Goal: Transaction & Acquisition: Book appointment/travel/reservation

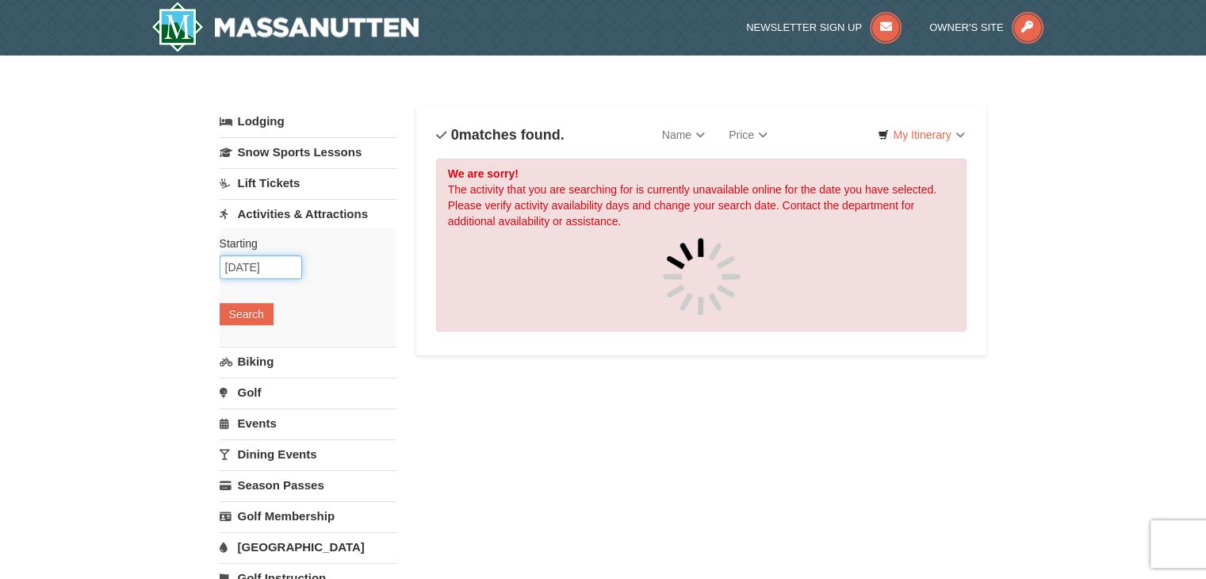
click at [276, 262] on input "[DATE]" at bounding box center [261, 267] width 82 height 24
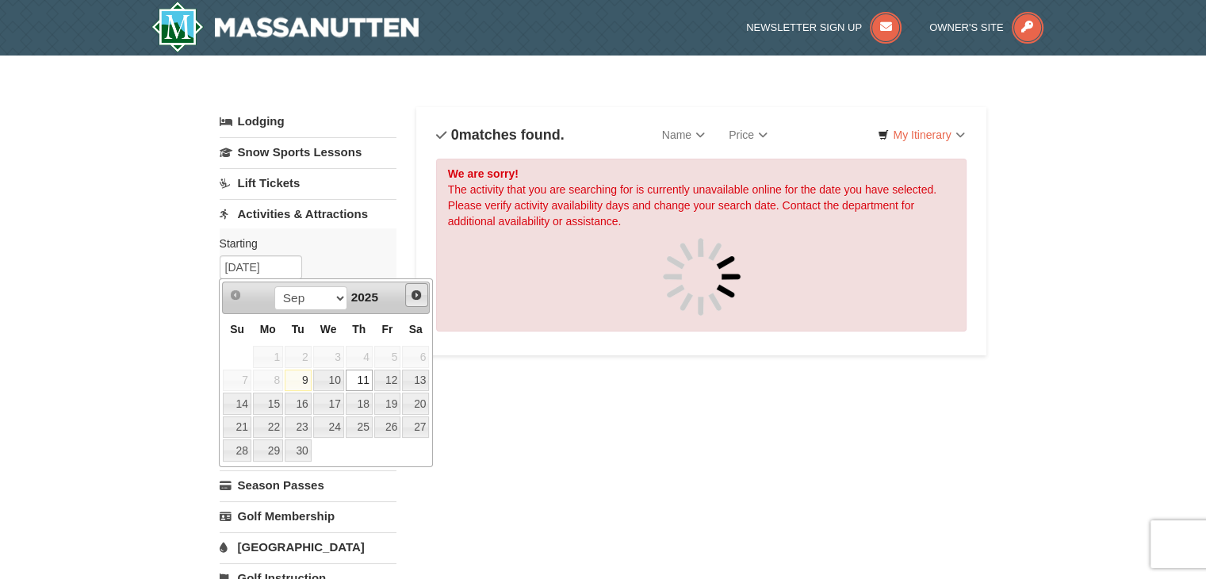
click at [412, 296] on span "Next" at bounding box center [416, 295] width 13 height 13
click at [234, 398] on link "12" at bounding box center [237, 404] width 28 height 22
type input "[DATE]"
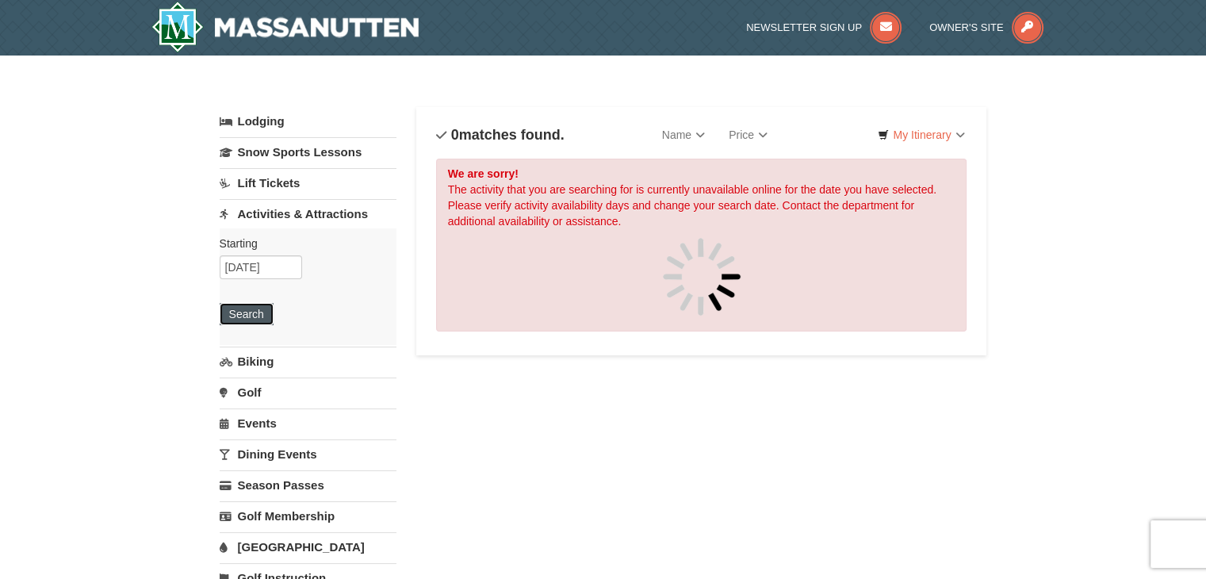
click at [259, 308] on button "Search" at bounding box center [247, 314] width 54 height 22
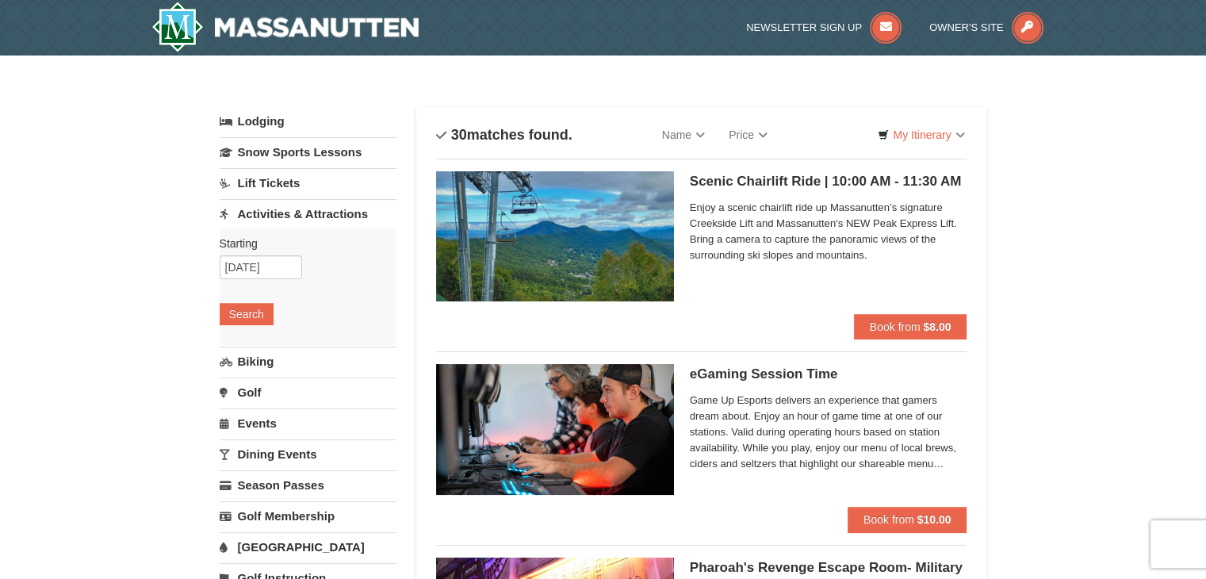
click at [742, 183] on h5 "Scenic Chairlift Ride | 10:00 AM - 11:30 AM Massanutten Scenic Chairlift Rides" at bounding box center [829, 182] width 278 height 16
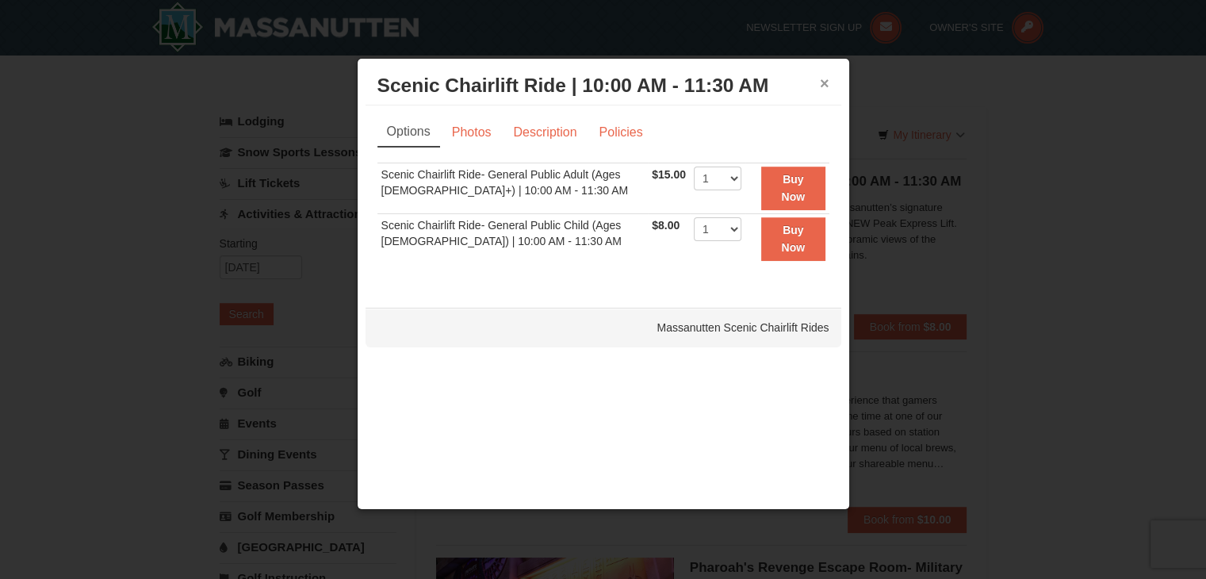
click at [827, 80] on button "×" at bounding box center [825, 83] width 10 height 16
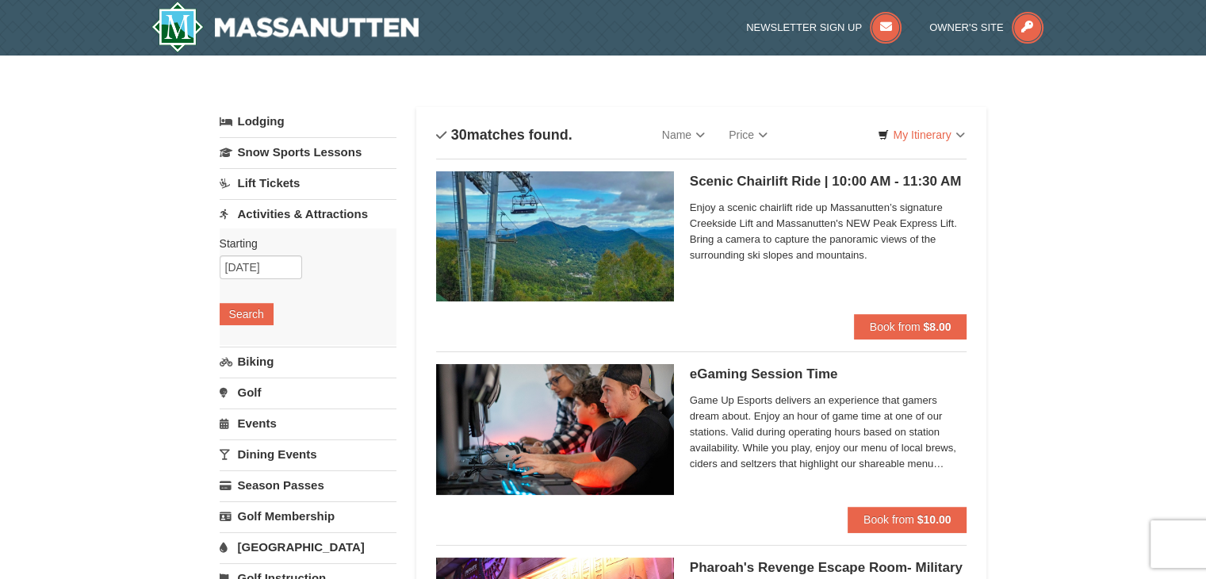
click at [794, 174] on h5 "Scenic Chairlift Ride | 10:00 AM - 11:30 AM Massanutten Scenic Chairlift Rides" at bounding box center [829, 182] width 278 height 16
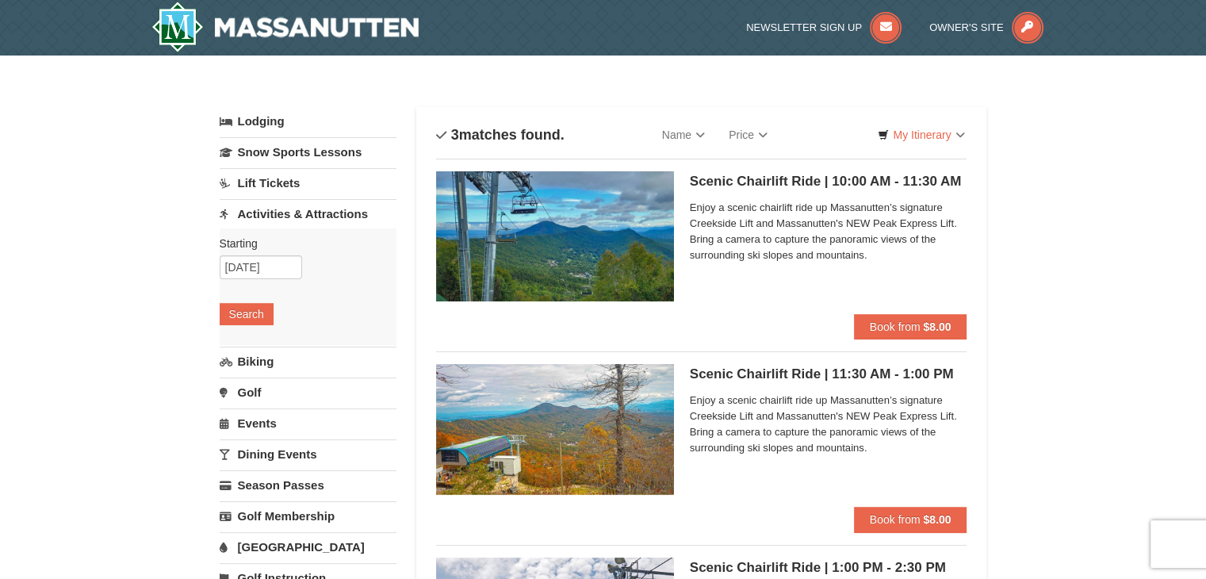
click at [755, 179] on h5 "Scenic Chairlift Ride | 10:00 AM - 11:30 AM Massanutten Scenic Chairlift Rides" at bounding box center [829, 182] width 278 height 16
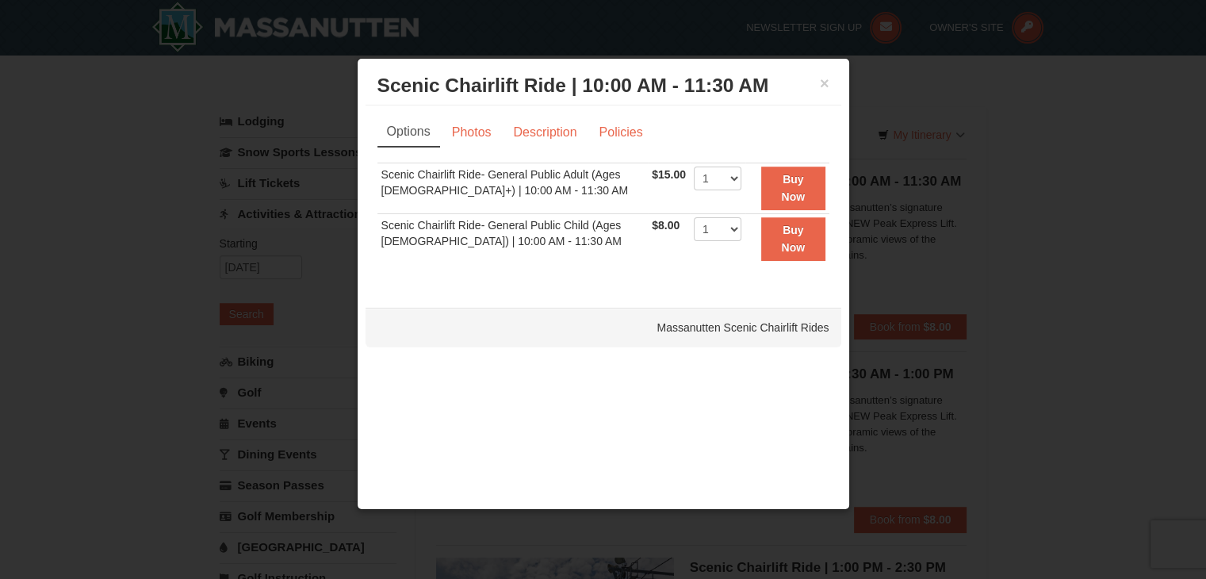
click at [239, 93] on div at bounding box center [603, 289] width 1206 height 579
